Goal: Transaction & Acquisition: Book appointment/travel/reservation

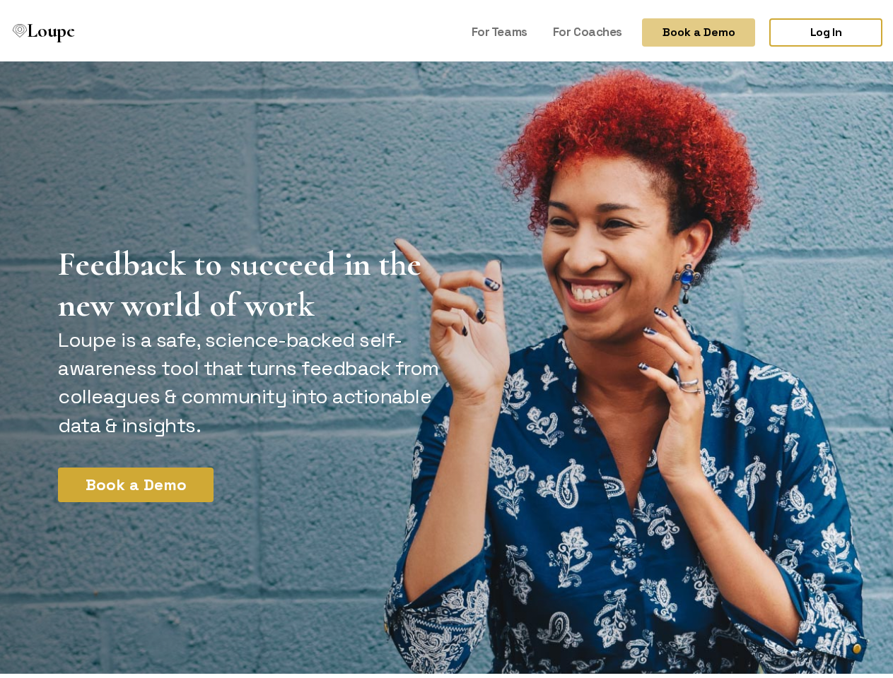
click at [686, 28] on button "Book a Demo" at bounding box center [698, 28] width 113 height 28
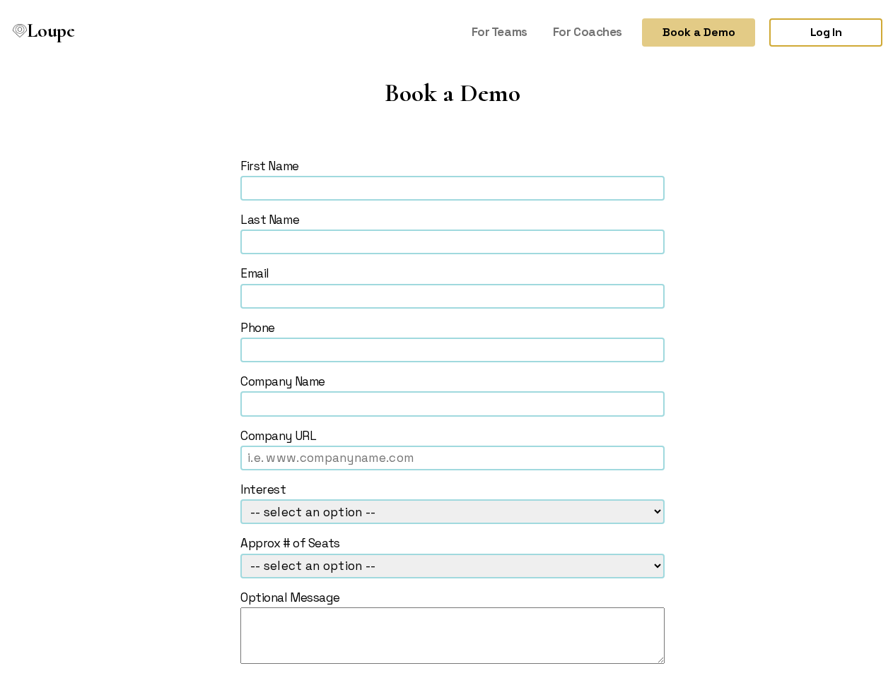
click at [130, 481] on form "First Name Last Name Email Phone Company Name Company URL Interest -- select an…" at bounding box center [452, 448] width 789 height 589
